Goal: Task Accomplishment & Management: Manage account settings

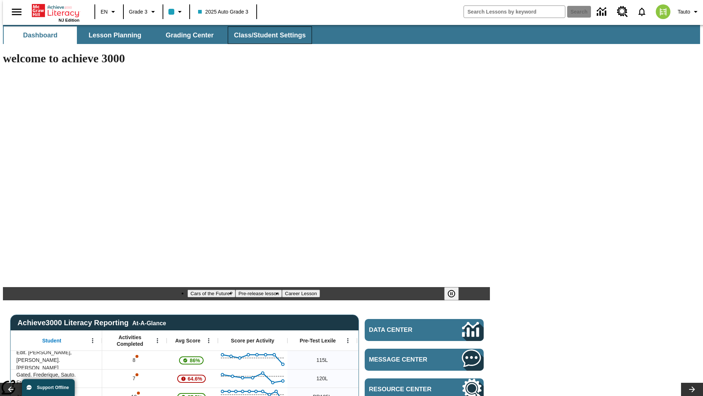
click at [266, 35] on span "Class/Student Settings" at bounding box center [270, 35] width 72 height 8
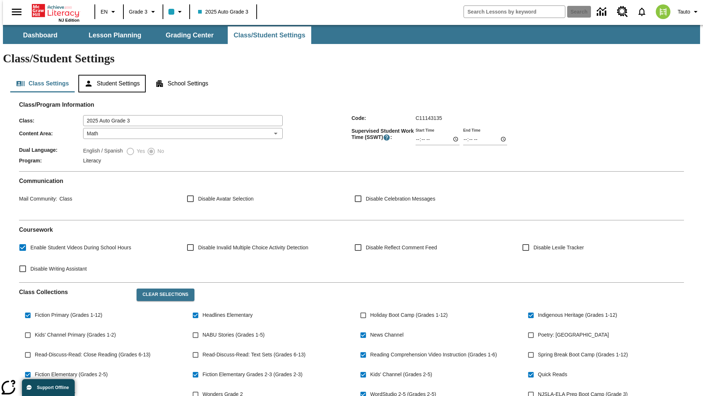
click at [110, 75] on button "Student Settings" at bounding box center [111, 84] width 67 height 18
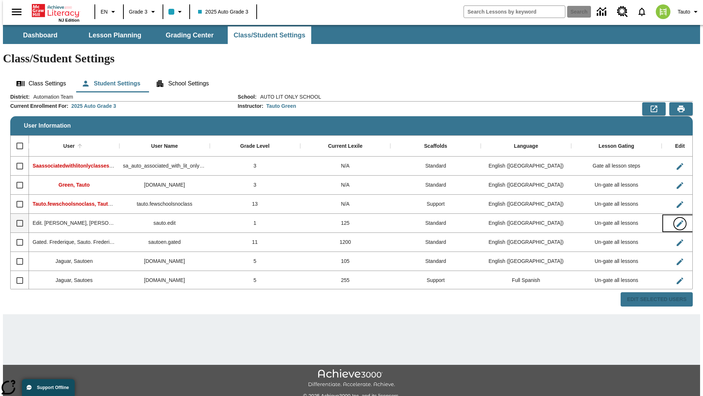
click at [677, 220] on icon "Edit User" at bounding box center [680, 223] width 7 height 7
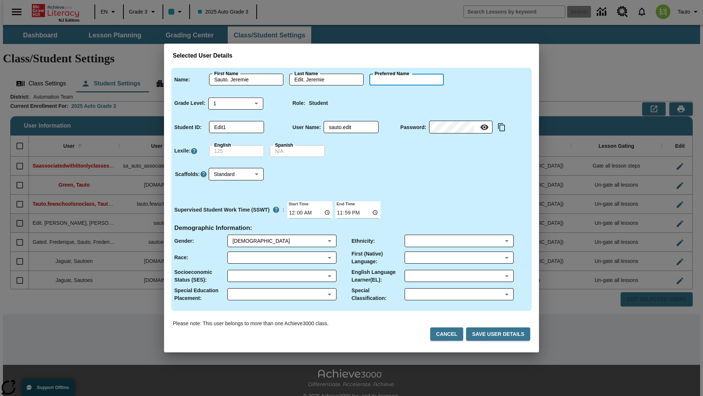
type input "Camron"
click at [450, 334] on button "Cancel" at bounding box center [447, 334] width 33 height 14
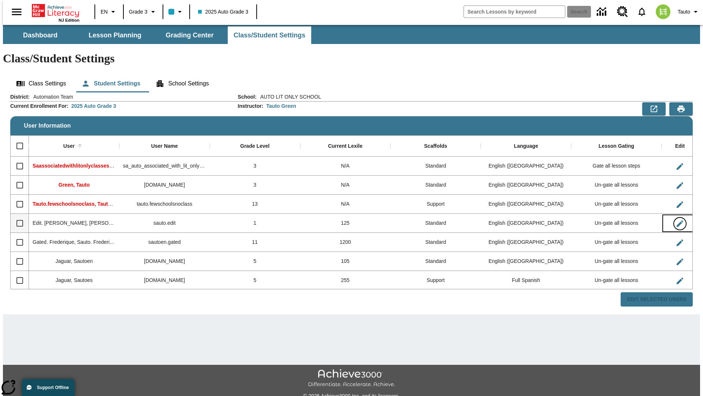
click at [677, 220] on icon "Edit User" at bounding box center [680, 223] width 7 height 7
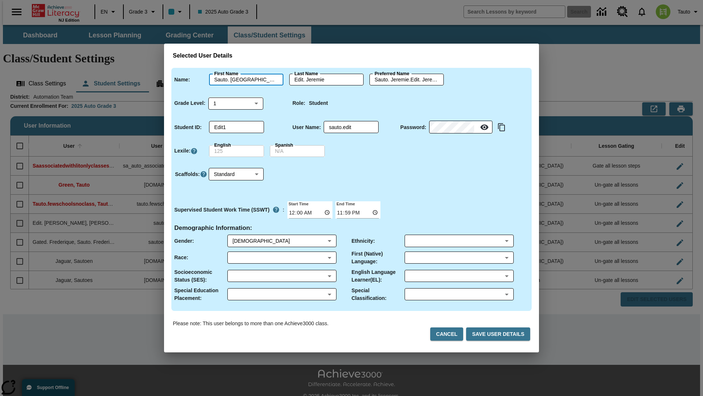
type input "Sauto. Camron"
type input "Edit. Camron"
type input "Sauto. Camron.Edit. Camron"
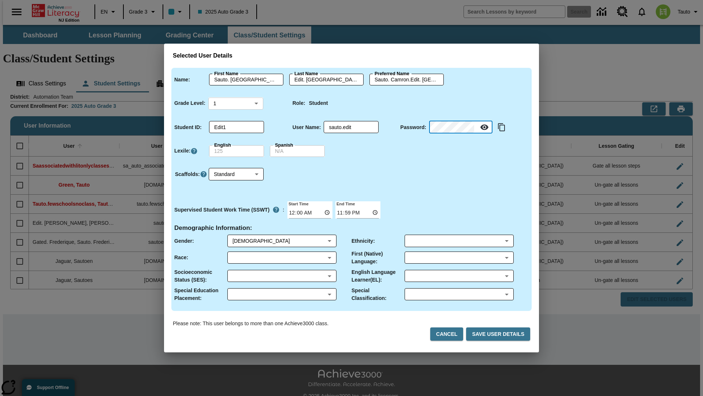
click at [236, 103] on body "Skip to main content NJ Edition EN Grade 3 2025 Auto Grade 3 Search 0 Tauto Das…" at bounding box center [352, 218] width 698 height 387
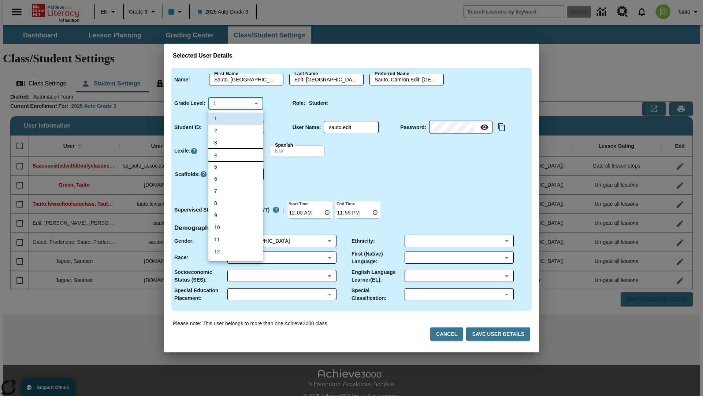
click at [236, 155] on li "4" at bounding box center [235, 155] width 55 height 12
type input "4"
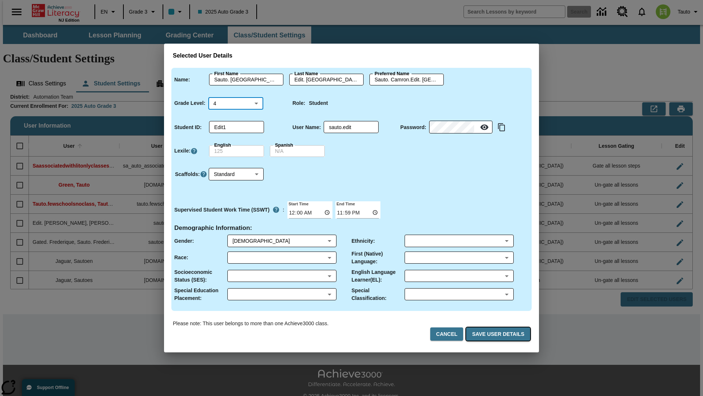
click at [500, 334] on button "Save User Details" at bounding box center [498, 334] width 64 height 14
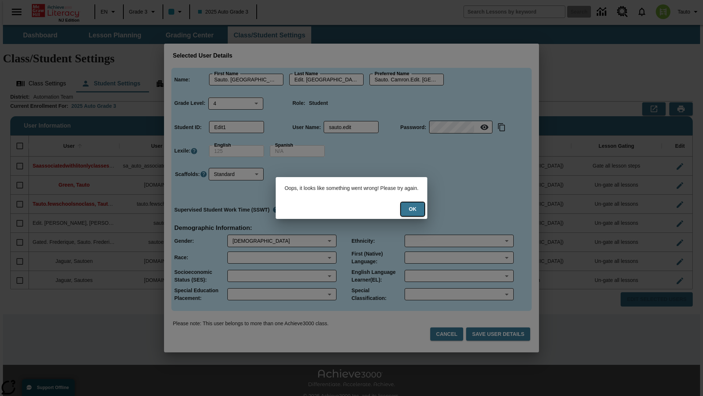
click at [418, 209] on button "Ok" at bounding box center [412, 209] width 23 height 14
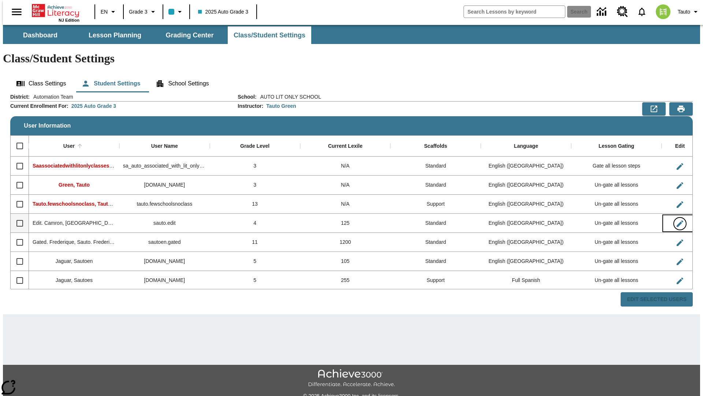
click at [677, 220] on icon "Edit User" at bounding box center [680, 223] width 7 height 7
